Goal: Task Accomplishment & Management: Manage account settings

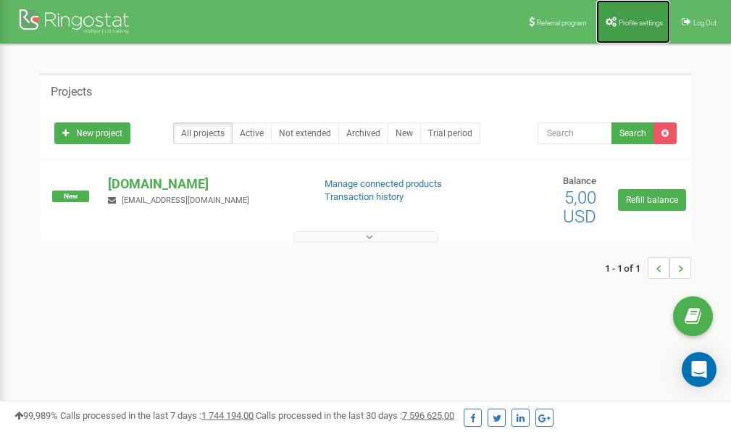
click at [642, 17] on link "Profile settings" at bounding box center [633, 21] width 74 height 43
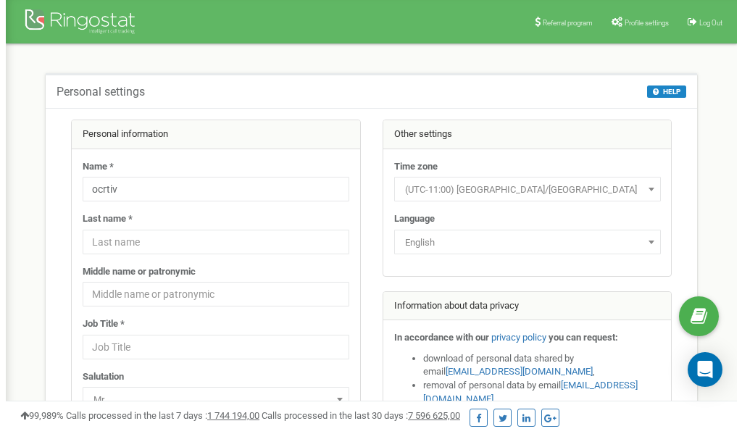
scroll to position [72, 0]
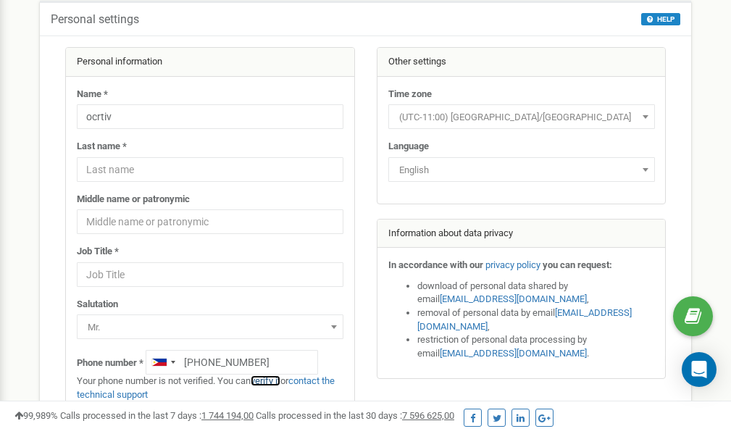
click at [275, 382] on link "verify it" at bounding box center [266, 380] width 30 height 11
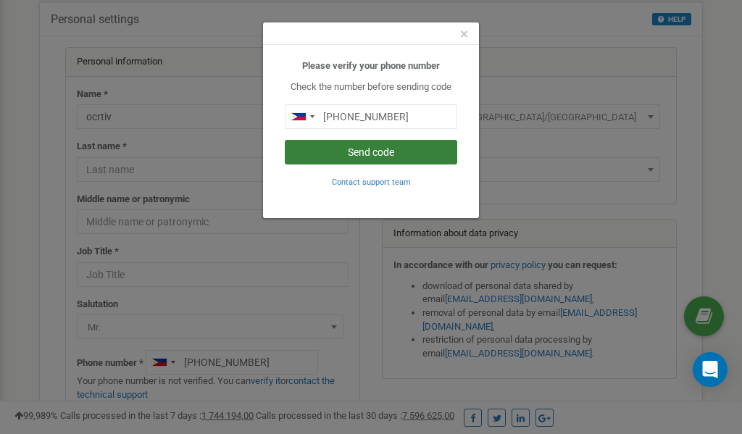
click at [395, 151] on button "Send code" at bounding box center [371, 152] width 172 height 25
